Goal: Information Seeking & Learning: Learn about a topic

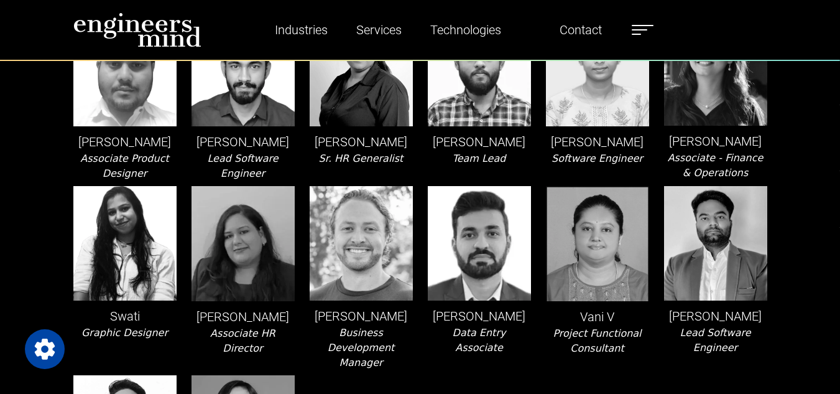
scroll to position [2495, 0]
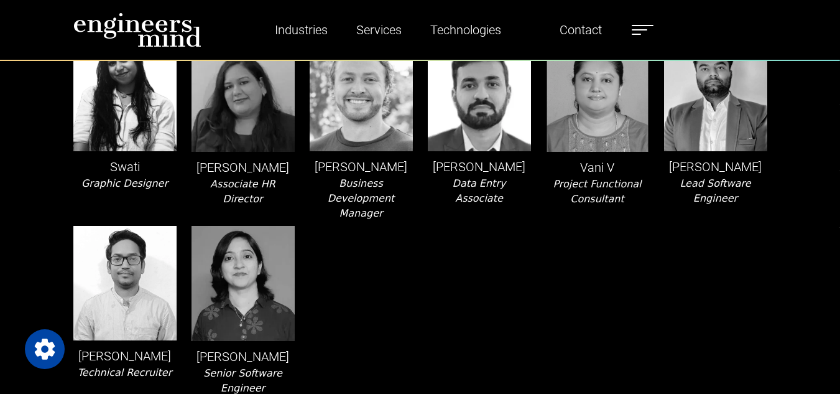
scroll to position [2647, 0]
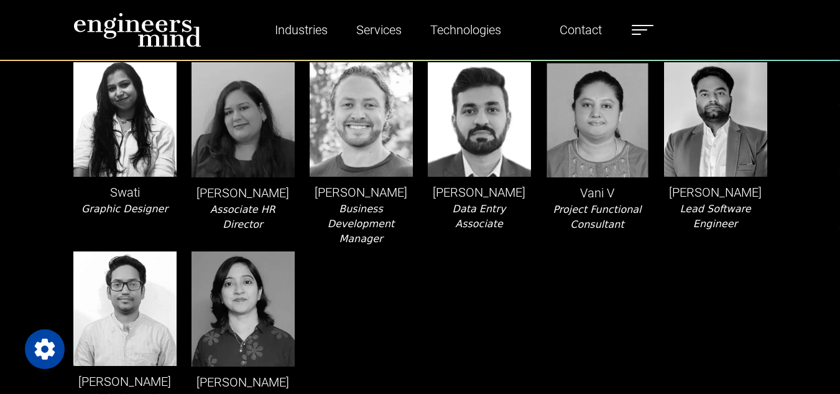
scroll to position [2618, 0]
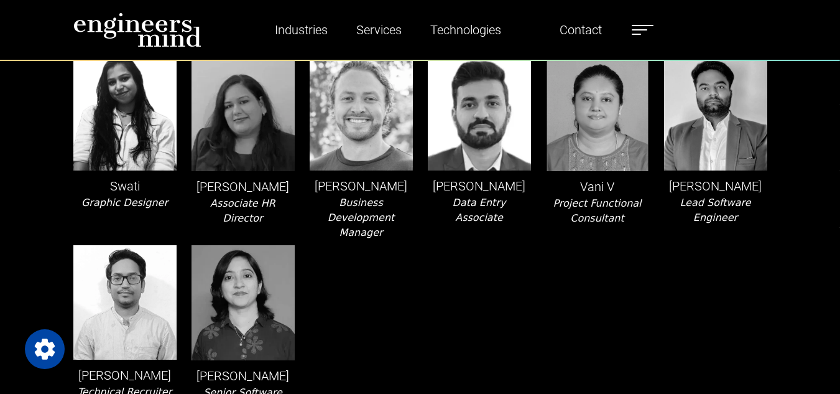
scroll to position [1169, 0]
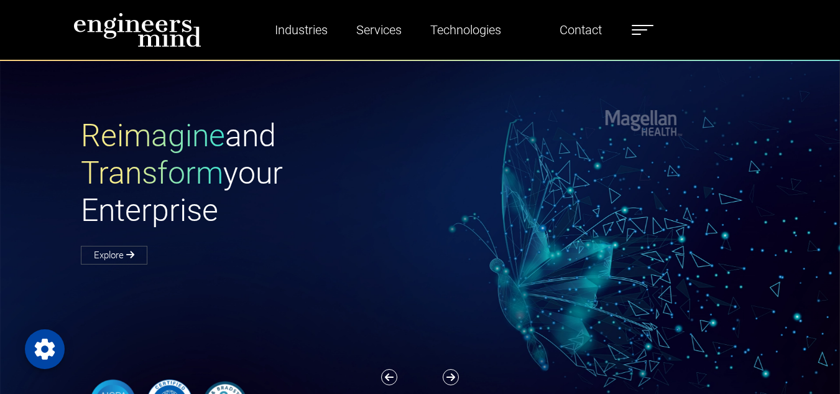
click at [635, 23] on label at bounding box center [643, 30] width 22 height 16
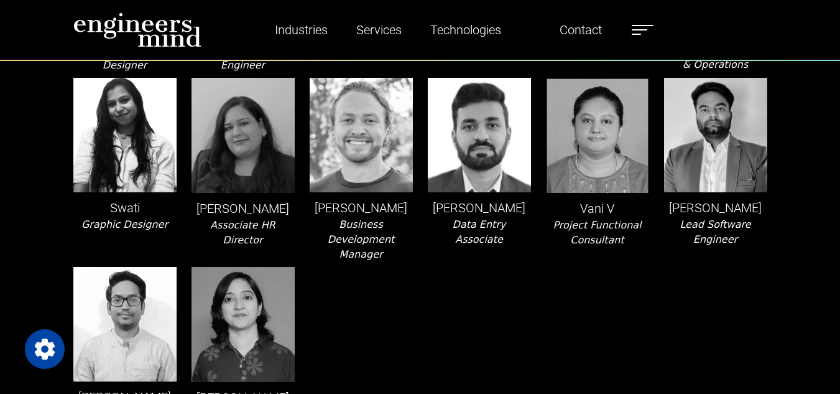
scroll to position [2606, 0]
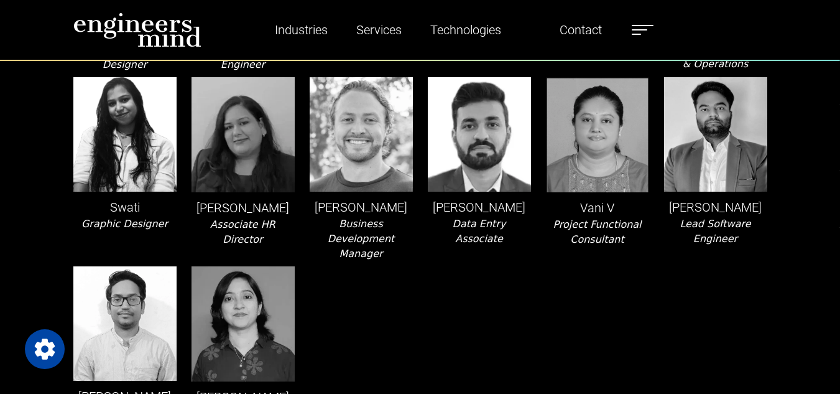
click at [399, 247] on div "Tim Osborne Business Development Manager" at bounding box center [361, 169] width 118 height 184
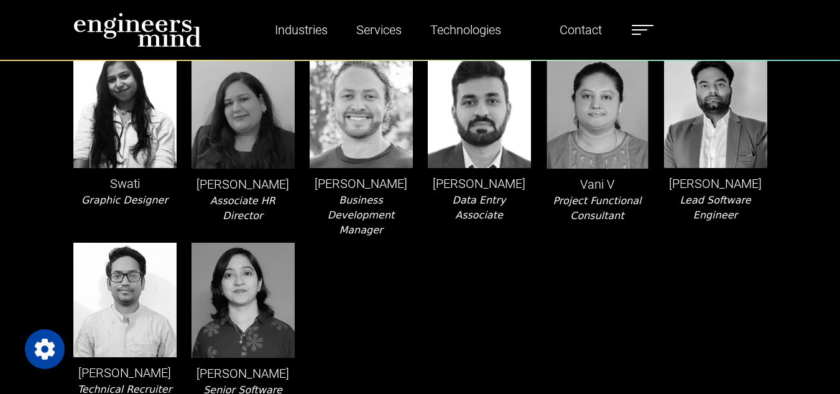
scroll to position [2629, 0]
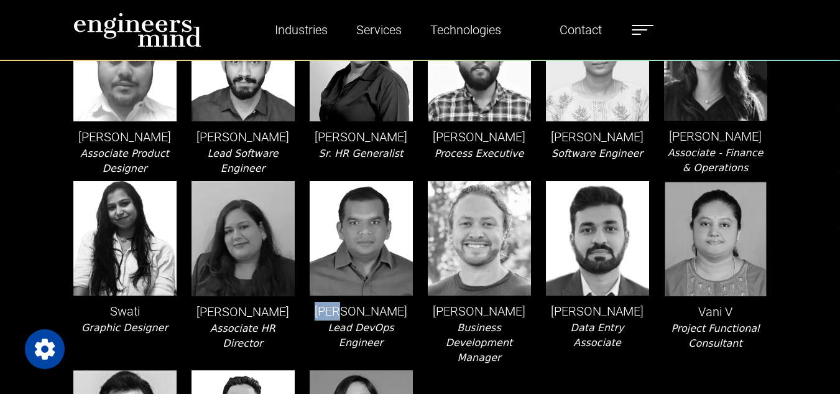
scroll to position [2501, 0]
